Goal: Transaction & Acquisition: Purchase product/service

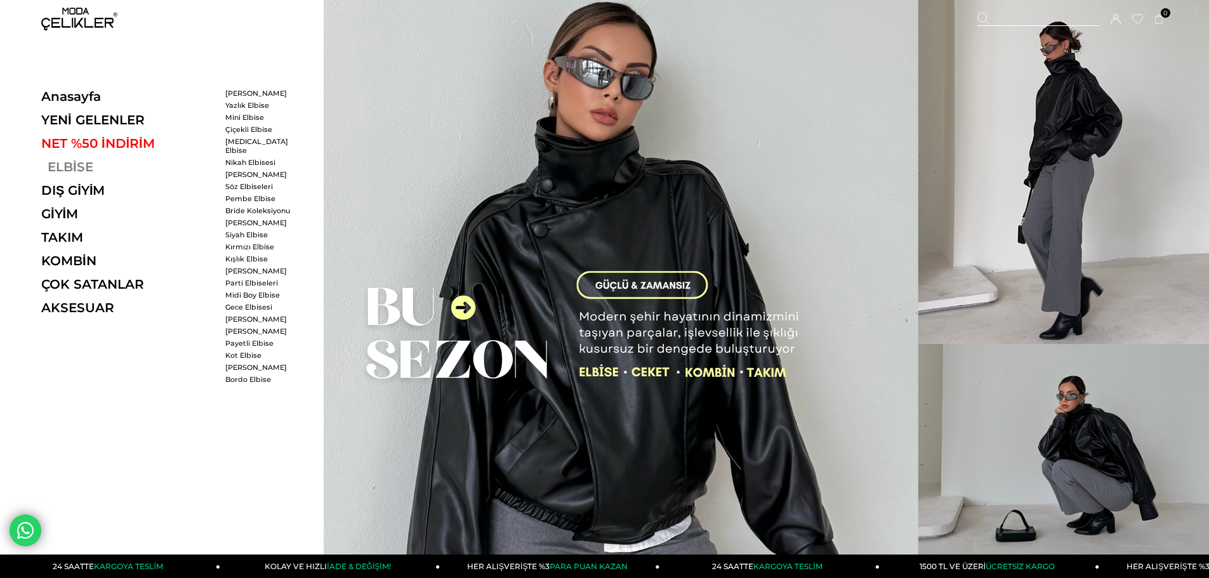
click at [57, 167] on link "ELBİSE" at bounding box center [128, 166] width 175 height 15
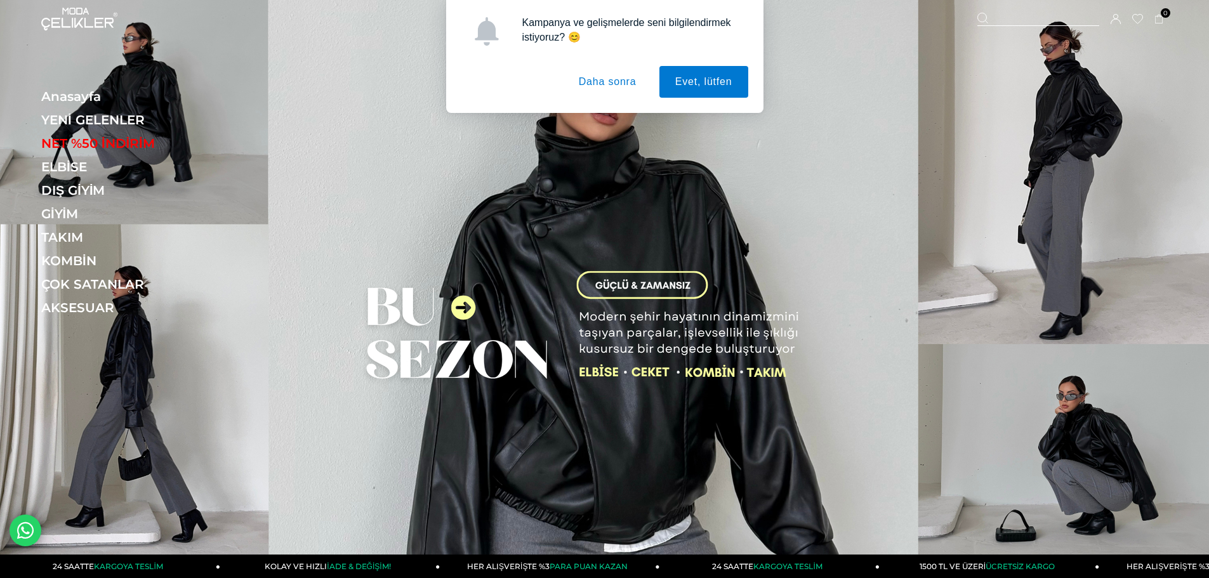
click at [595, 82] on button "Daha sonra" at bounding box center [607, 82] width 89 height 32
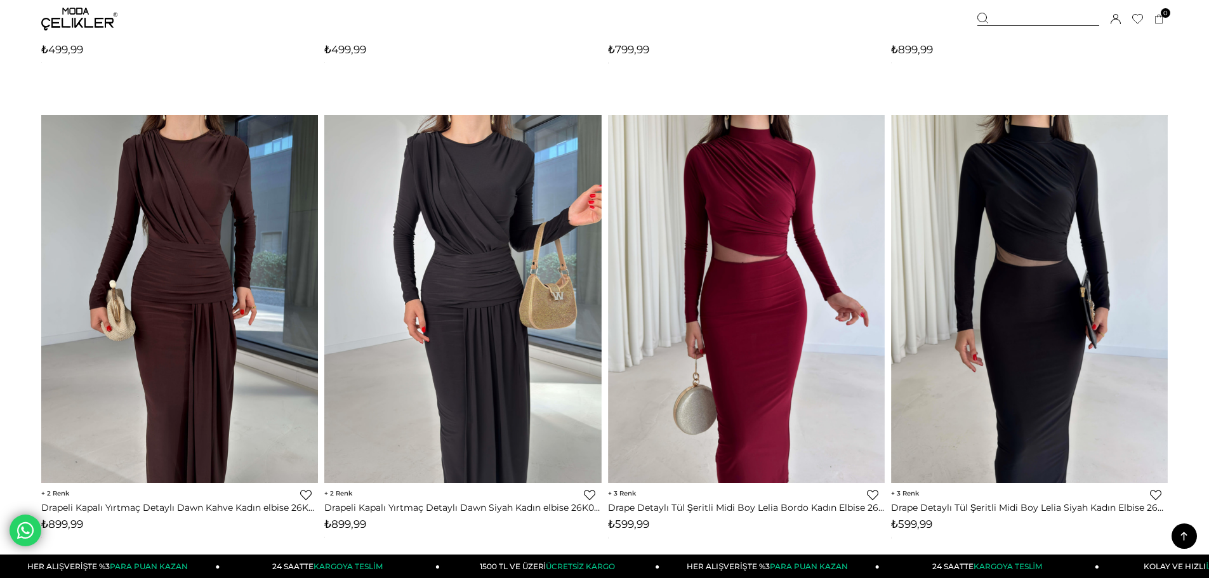
scroll to position [9455, 0]
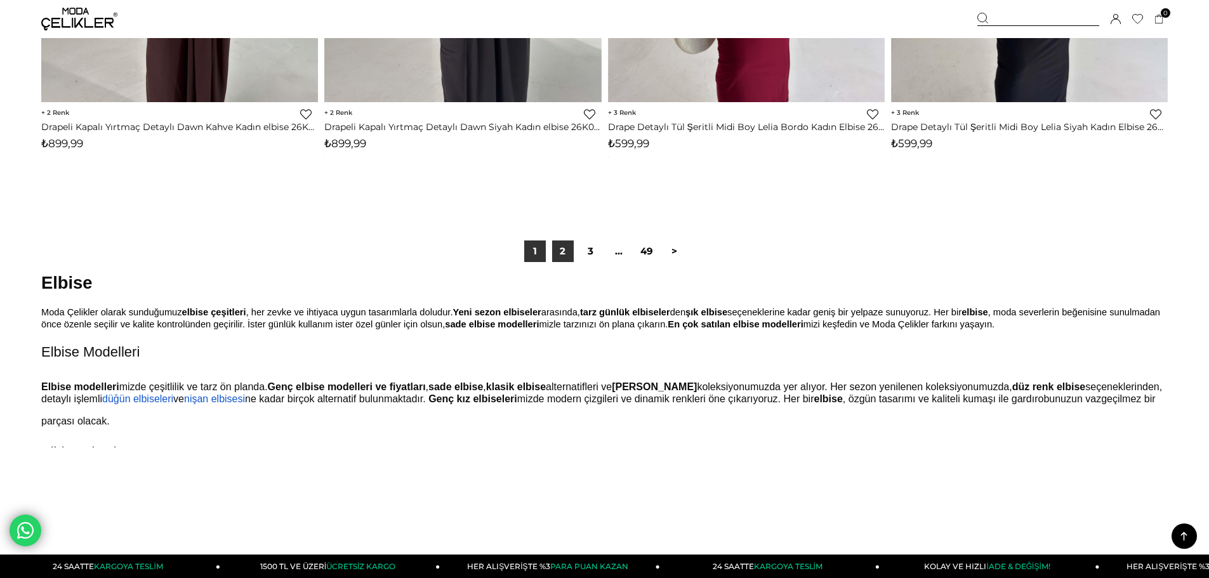
click at [565, 256] on link "2" at bounding box center [563, 251] width 22 height 22
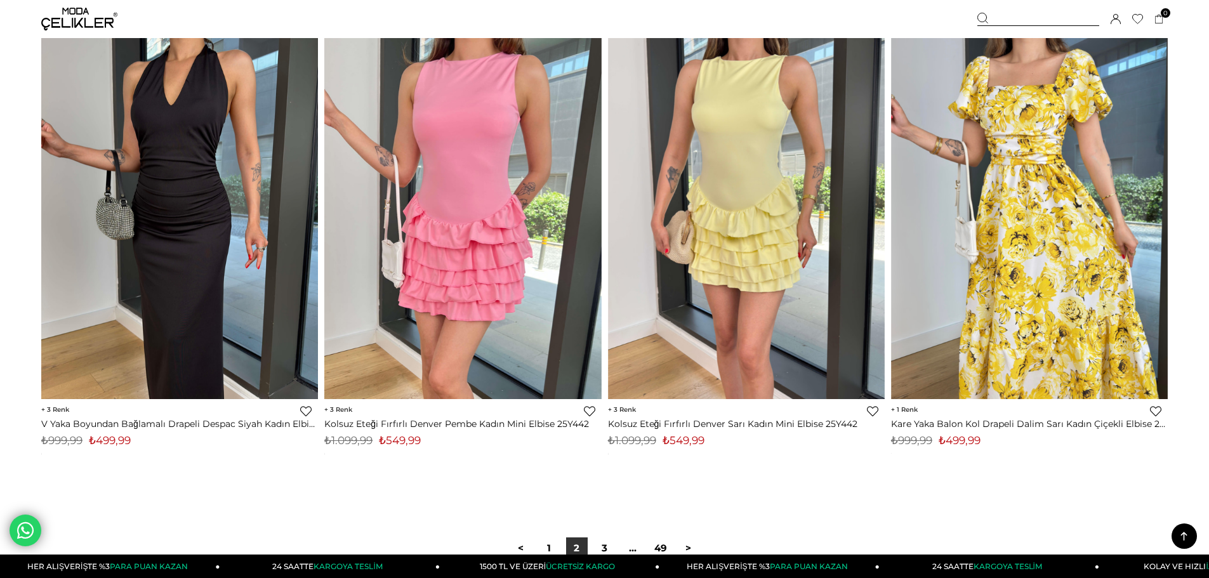
scroll to position [9455, 0]
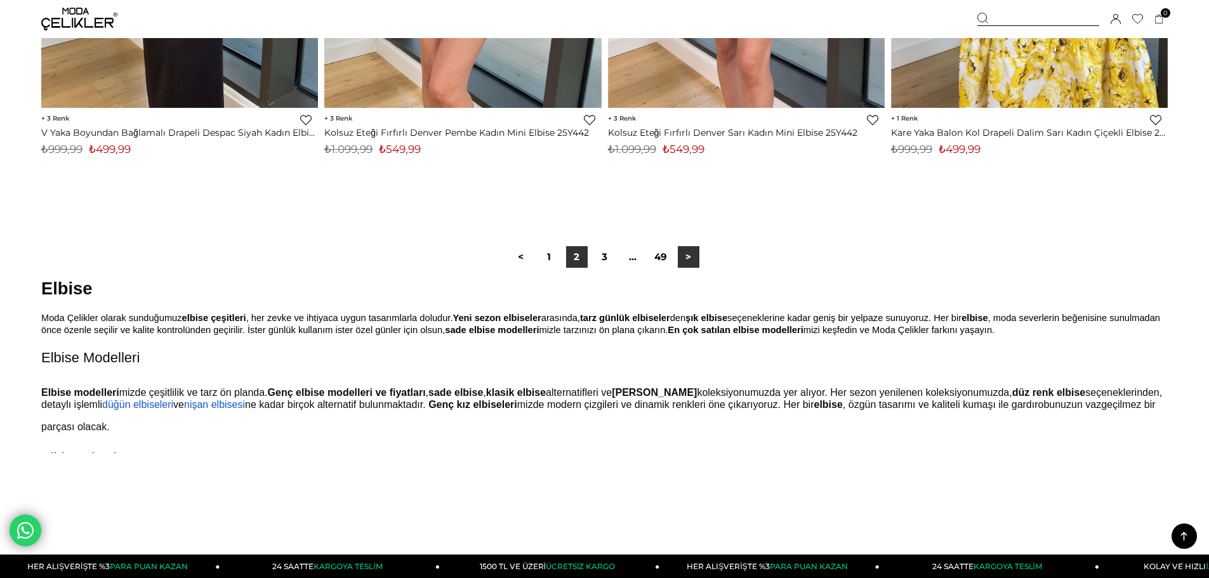
click at [697, 256] on link ">" at bounding box center [689, 257] width 22 height 22
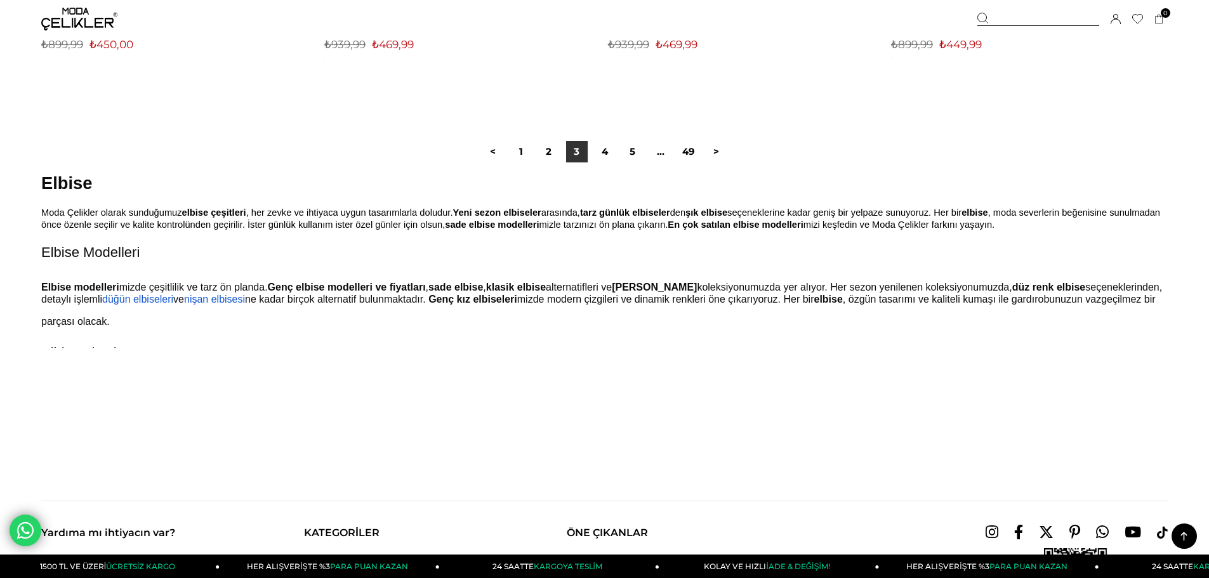
scroll to position [9455, 0]
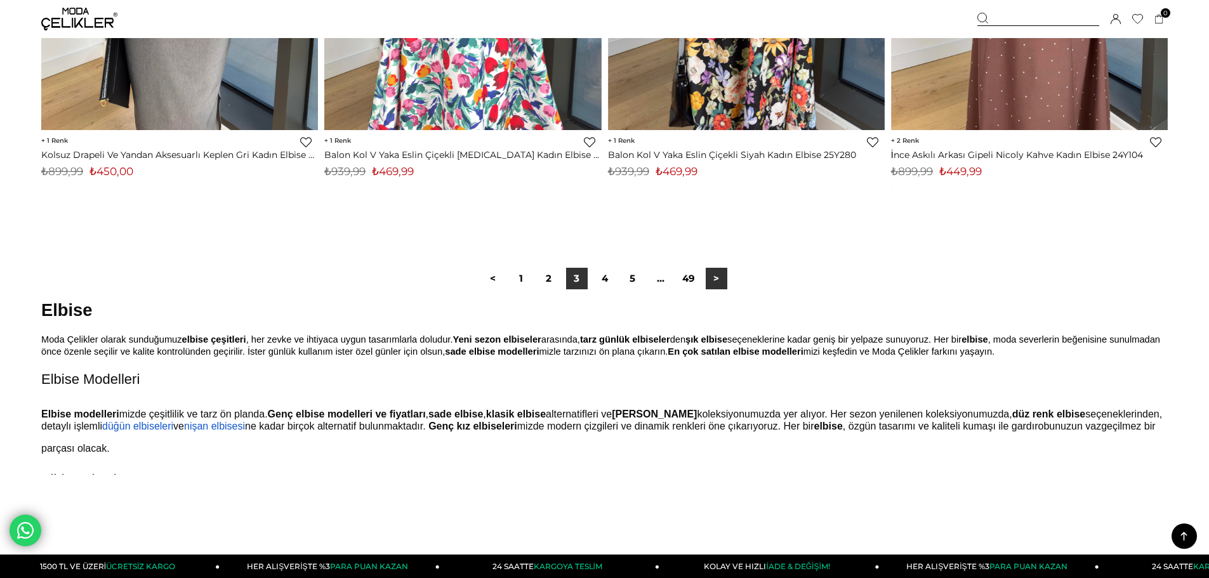
click at [715, 284] on link ">" at bounding box center [717, 279] width 22 height 22
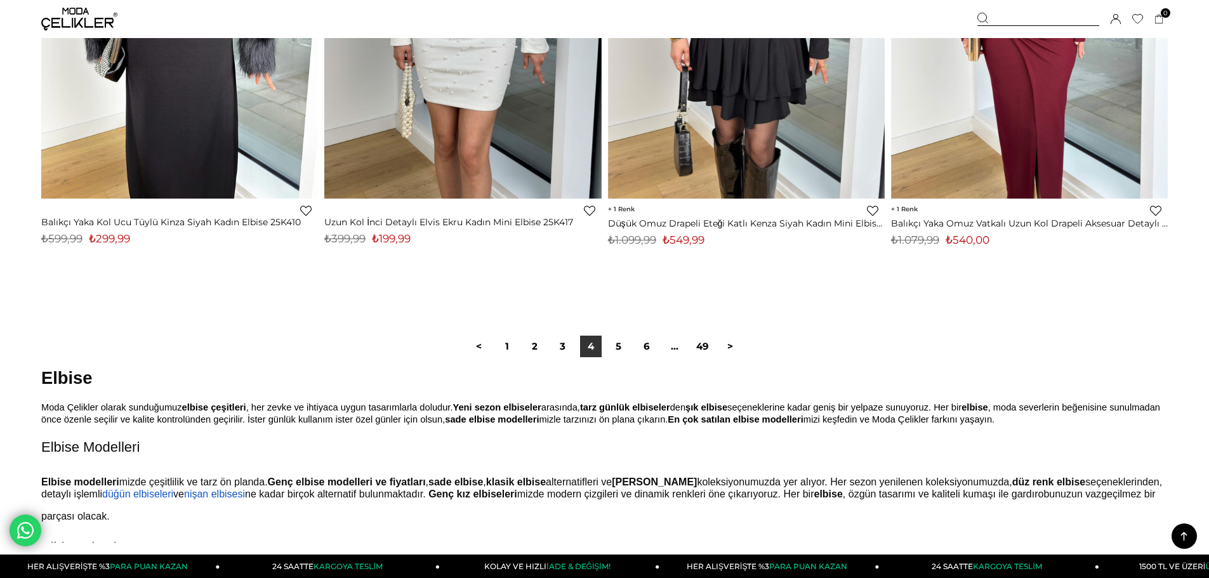
scroll to position [9392, 0]
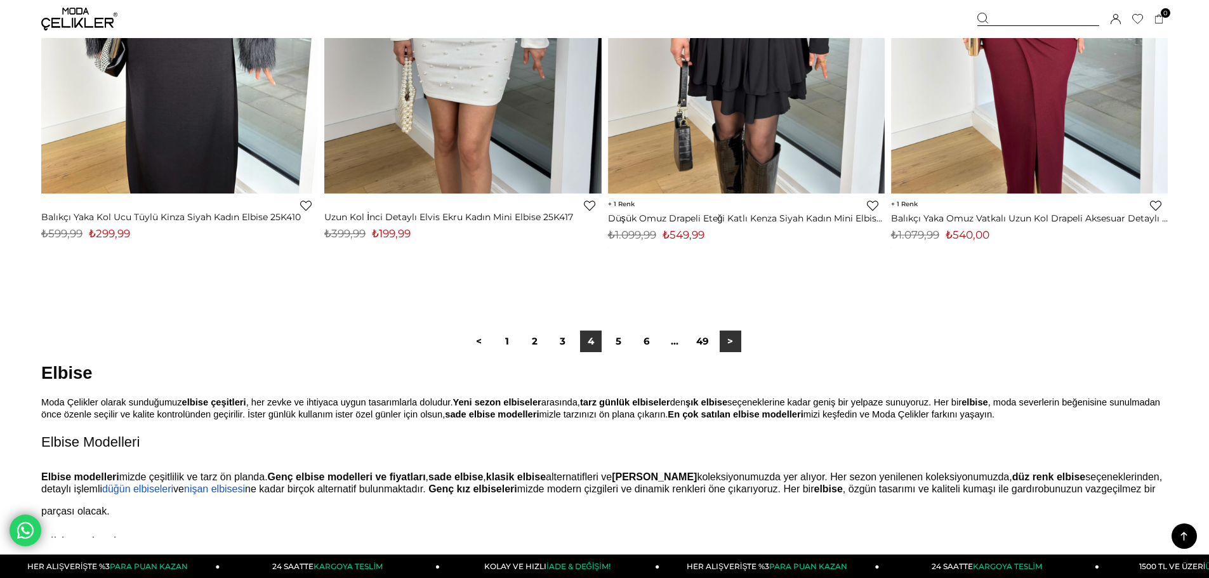
click at [727, 344] on link ">" at bounding box center [731, 342] width 22 height 22
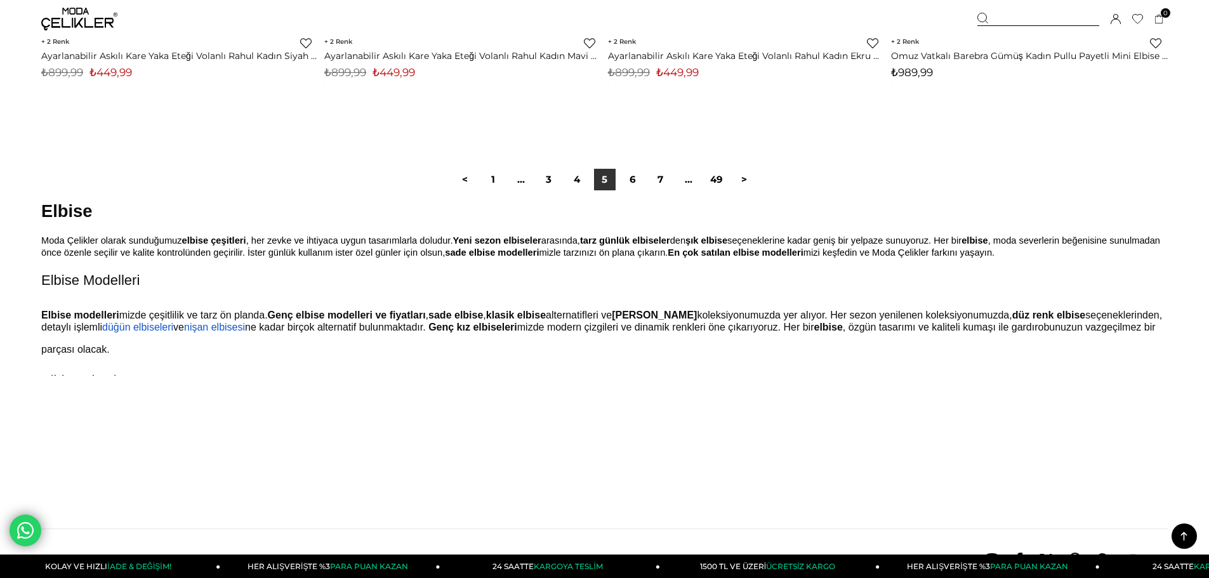
scroll to position [9518, 0]
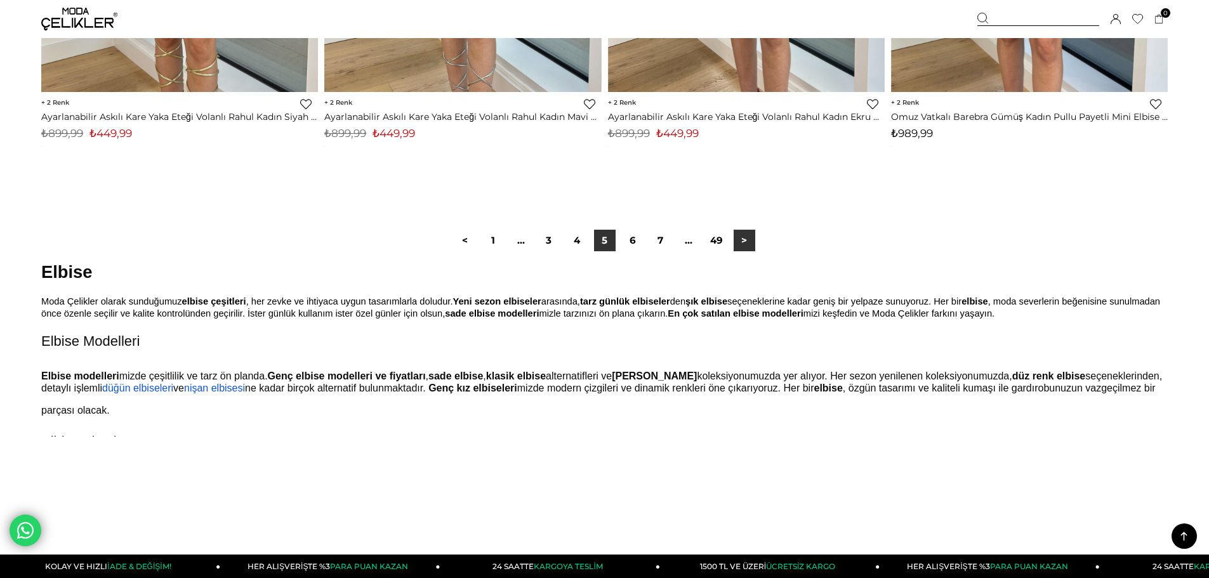
click at [740, 242] on link ">" at bounding box center [745, 241] width 22 height 22
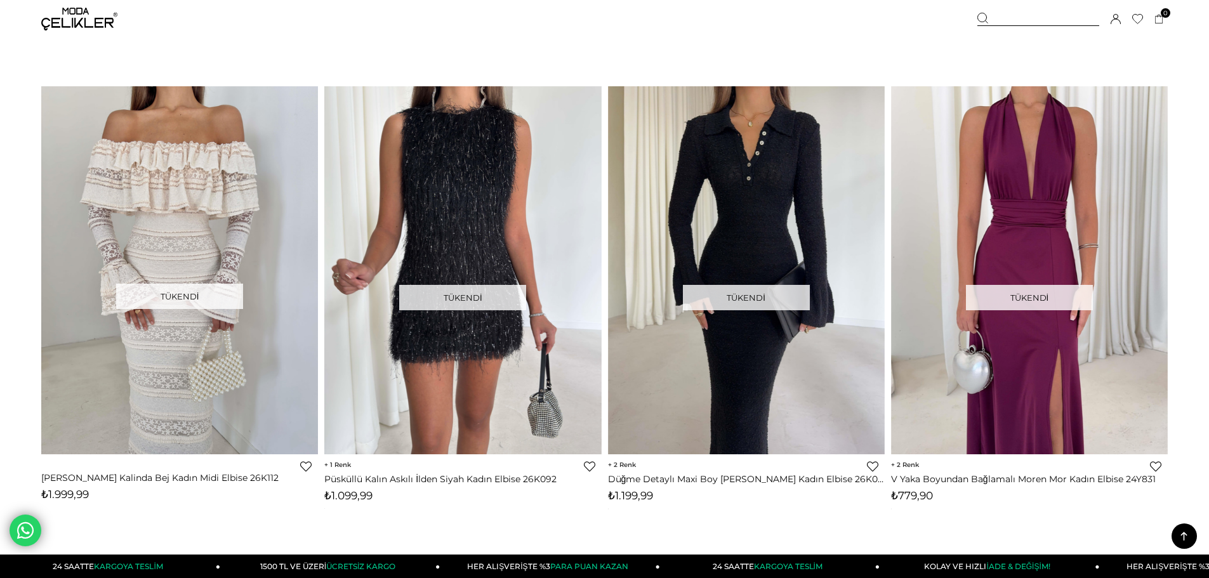
scroll to position [9265, 0]
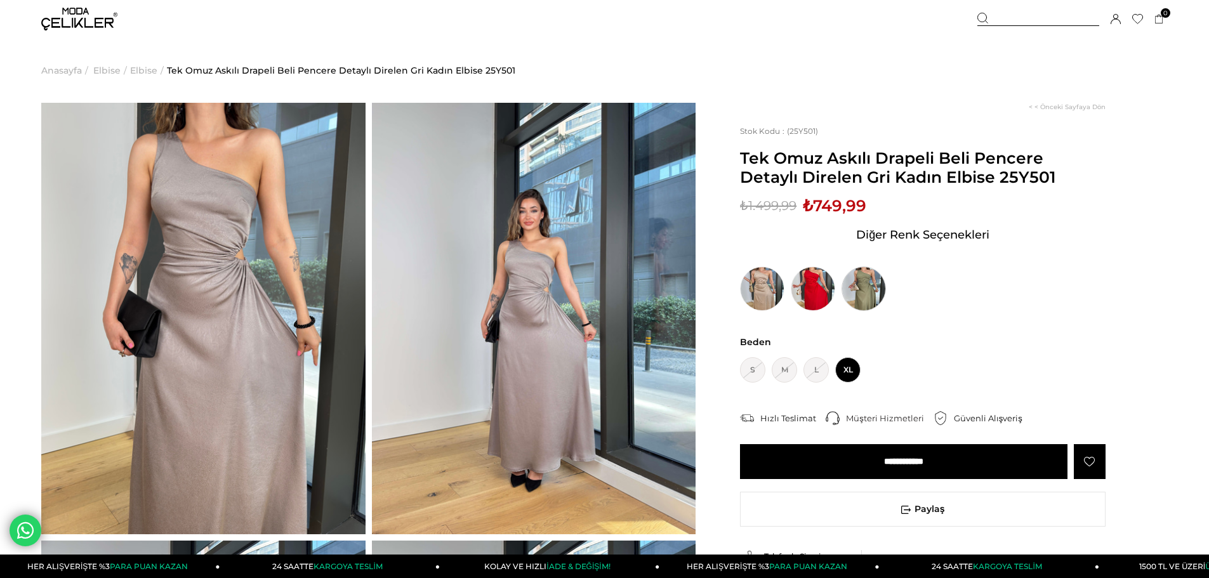
click at [857, 279] on img at bounding box center [863, 289] width 44 height 44
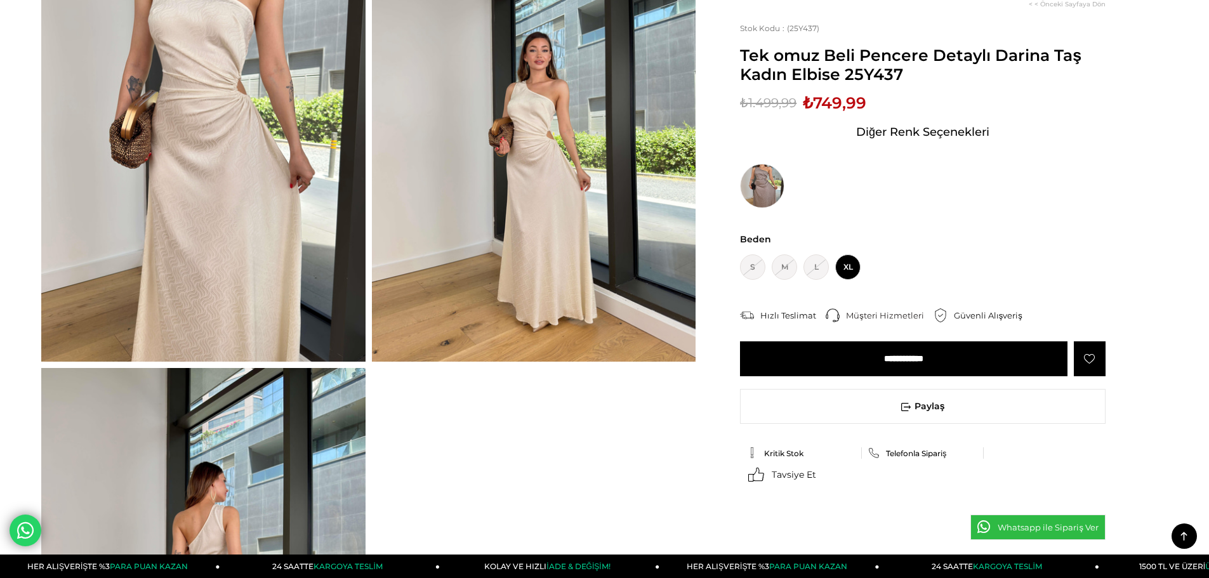
scroll to position [127, 0]
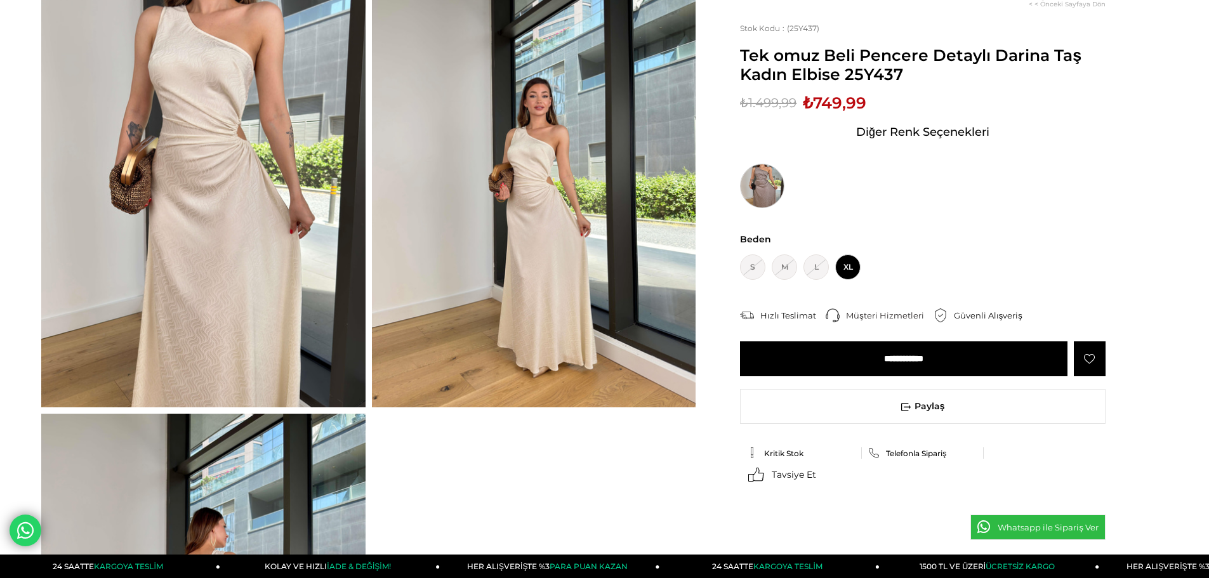
click at [746, 196] on img at bounding box center [762, 186] width 44 height 44
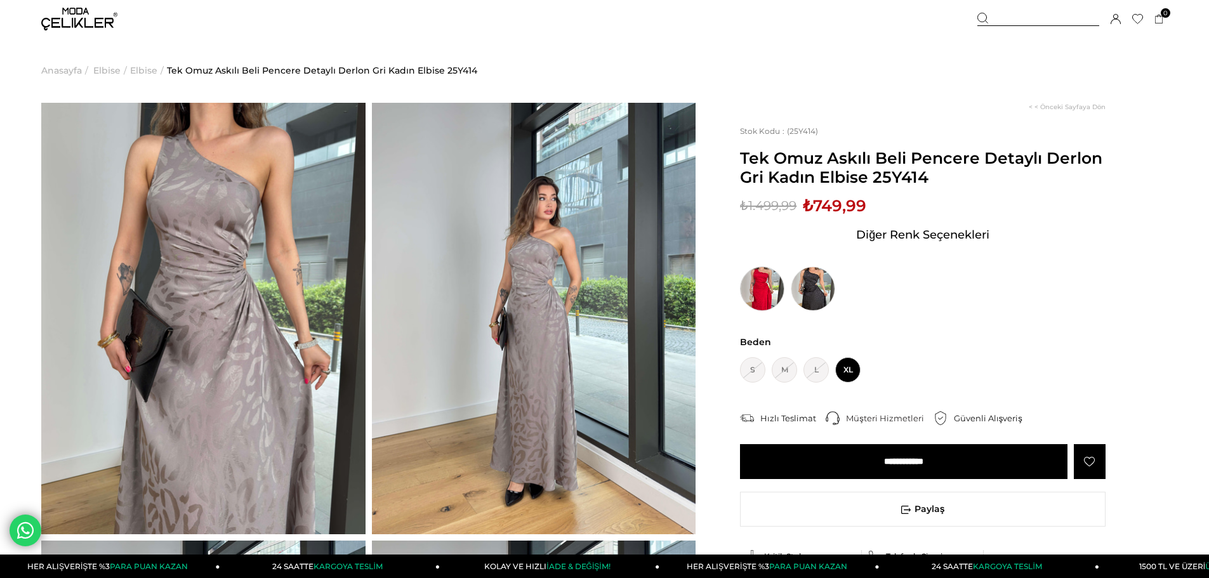
click at [765, 282] on img at bounding box center [762, 289] width 44 height 44
